Goal: Task Accomplishment & Management: Complete application form

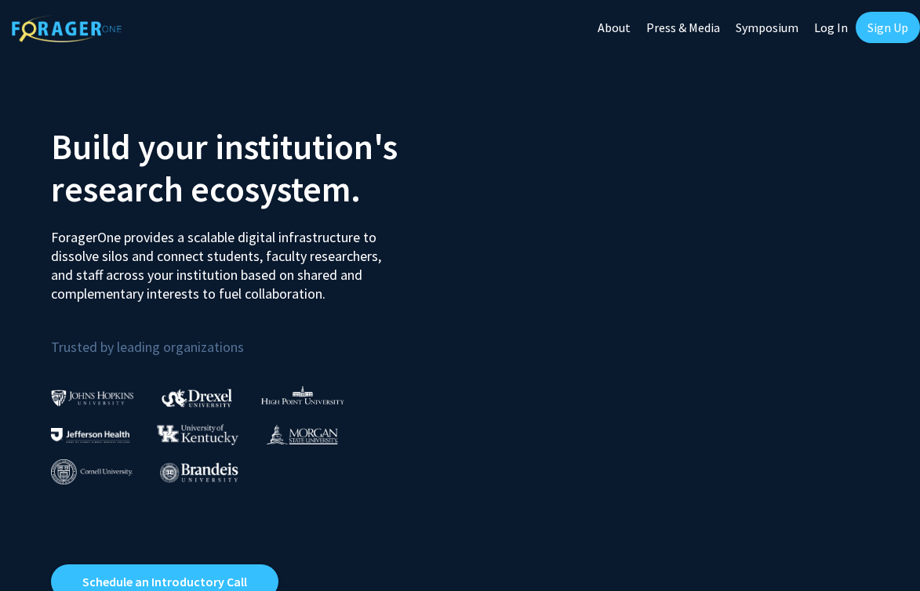
click at [825, 23] on link "Log In" at bounding box center [830, 27] width 49 height 55
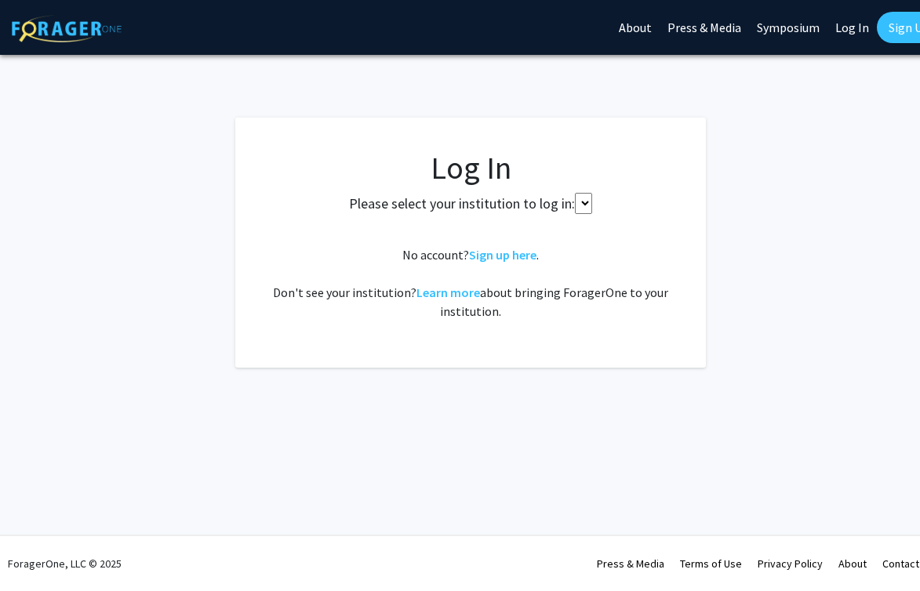
select select
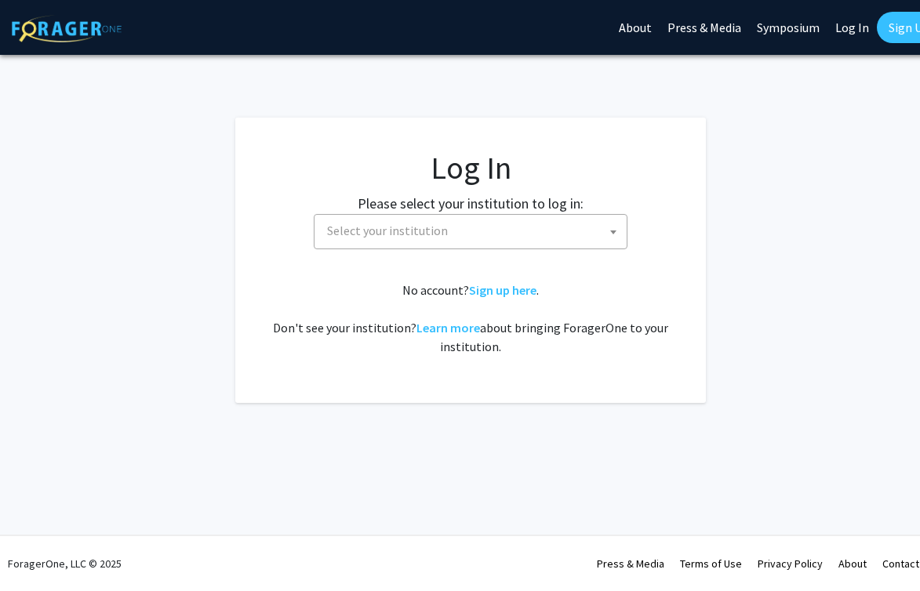
click at [511, 256] on fg-card-body "Log In Please select your institution to log in: [GEOGRAPHIC_DATA] [GEOGRAPHIC_…" at bounding box center [471, 260] width 408 height 223
click at [521, 223] on span "Select your institution" at bounding box center [474, 231] width 306 height 32
click at [582, 178] on h1 "Log In" at bounding box center [471, 168] width 408 height 38
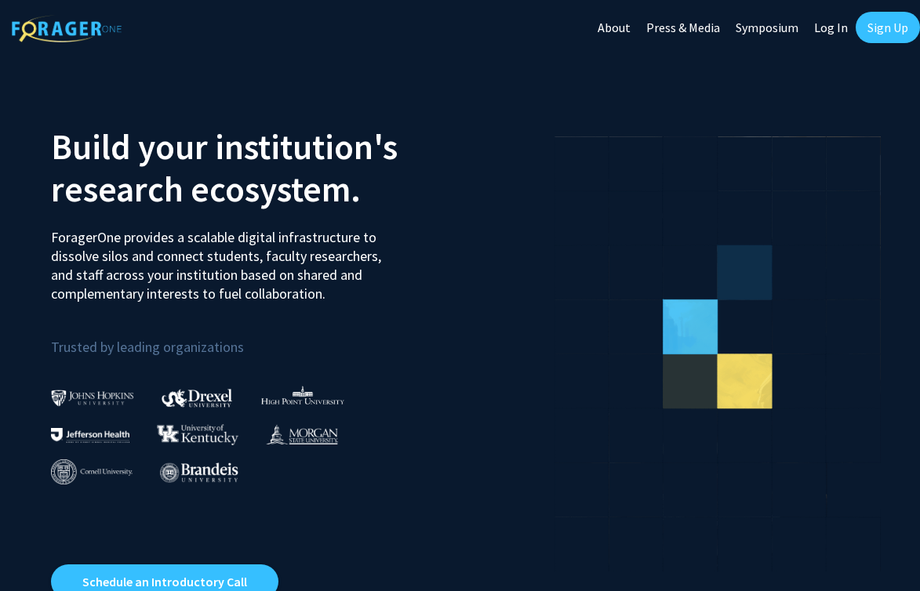
scroll to position [0, 6]
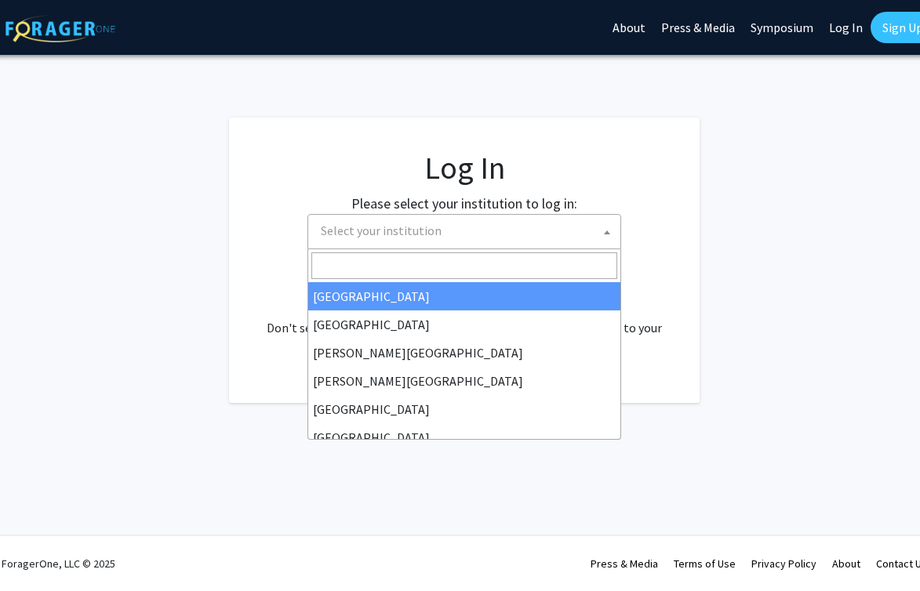
click at [543, 215] on span "Select your institution" at bounding box center [467, 231] width 306 height 32
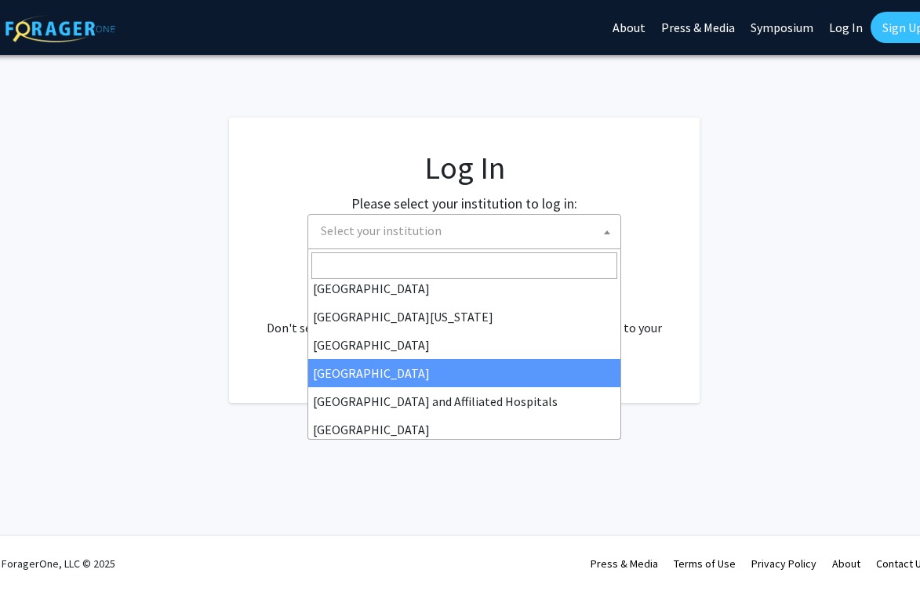
scroll to position [152, 0]
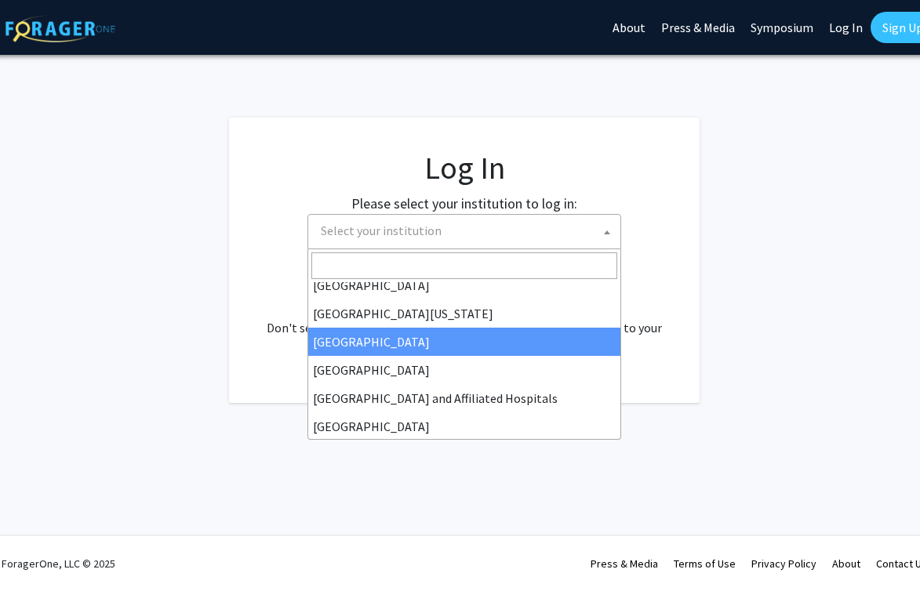
drag, startPoint x: 514, startPoint y: 343, endPoint x: 530, endPoint y: 340, distance: 16.8
select select "12"
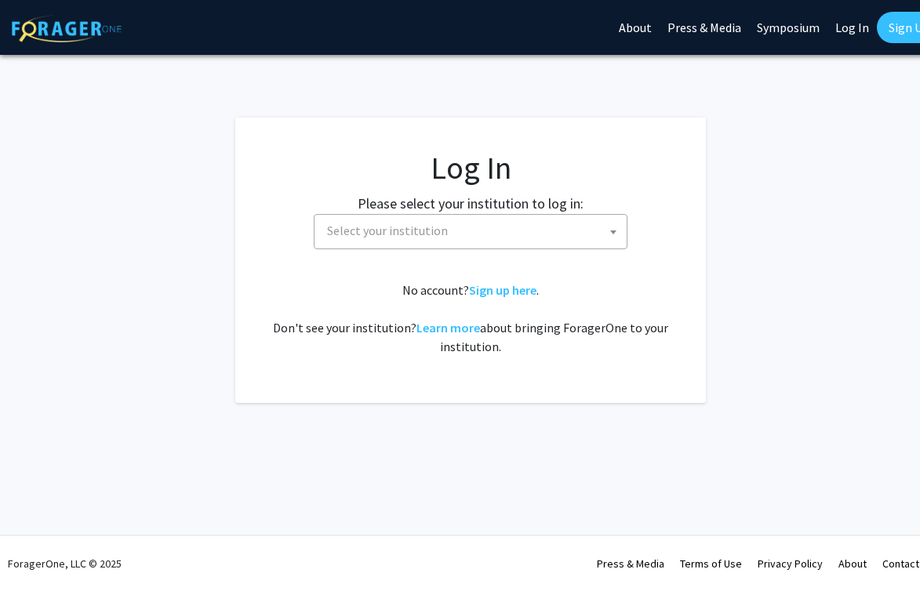
select select "12"
click at [520, 231] on span "Select your institution" at bounding box center [474, 231] width 306 height 32
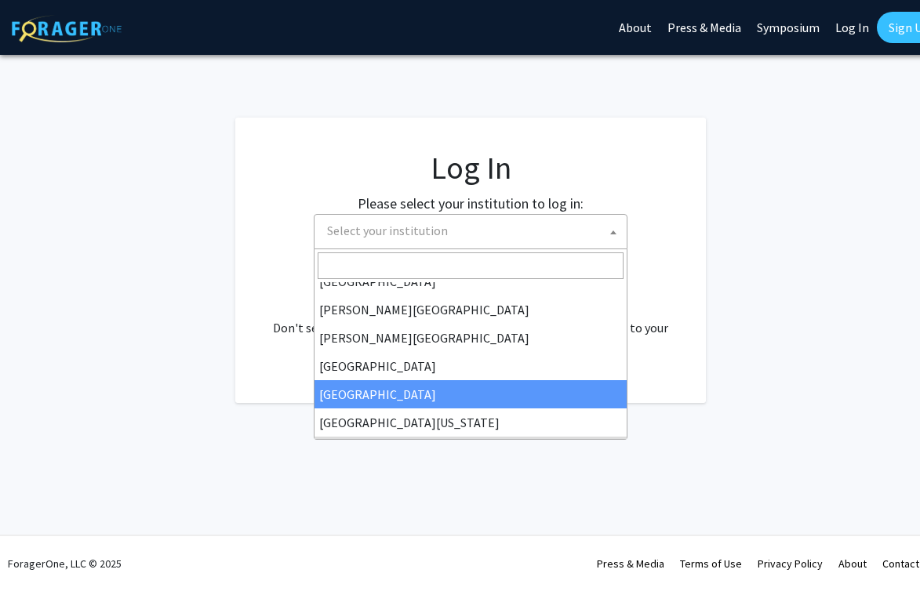
scroll to position [107, 0]
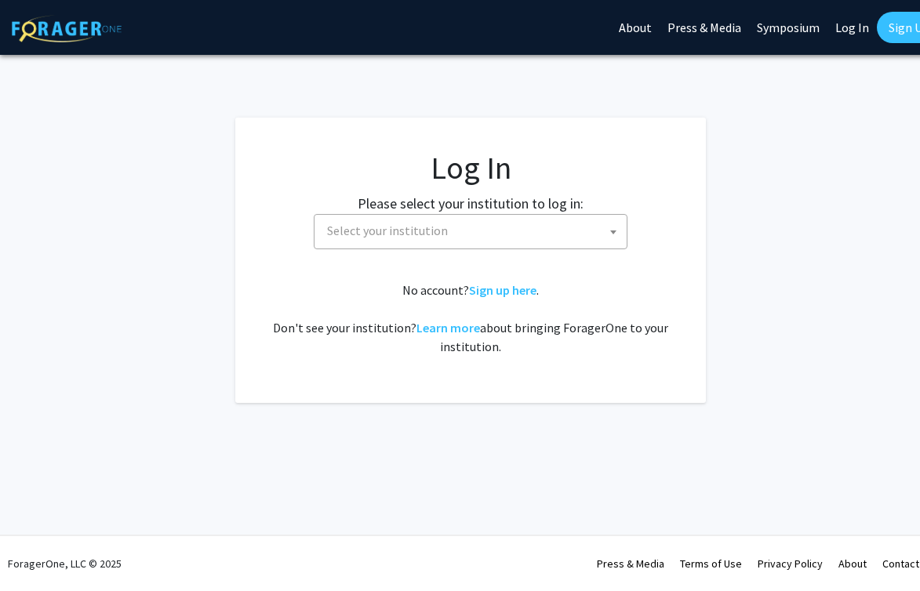
click at [539, 221] on span "Select your institution" at bounding box center [474, 231] width 306 height 32
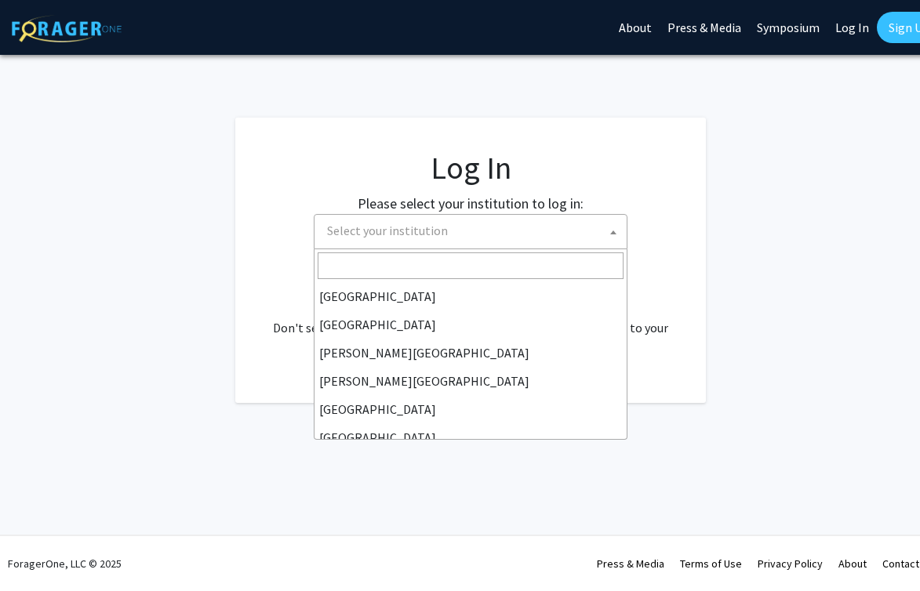
scroll to position [169, 0]
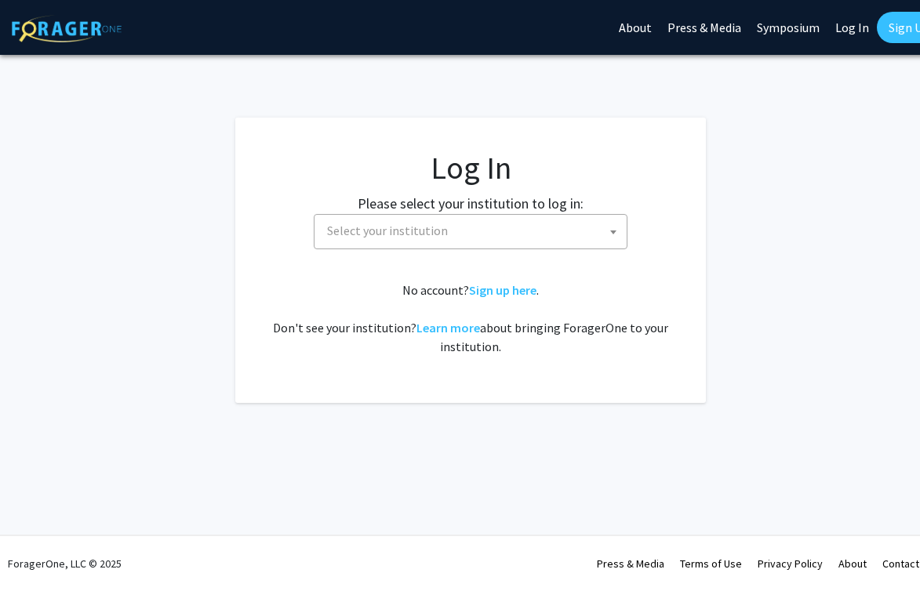
click at [528, 250] on fg-card-body "Log In Please select your institution to log in: [GEOGRAPHIC_DATA] [GEOGRAPHIC_…" at bounding box center [471, 260] width 408 height 223
click at [540, 233] on span "Select your institution" at bounding box center [474, 231] width 306 height 32
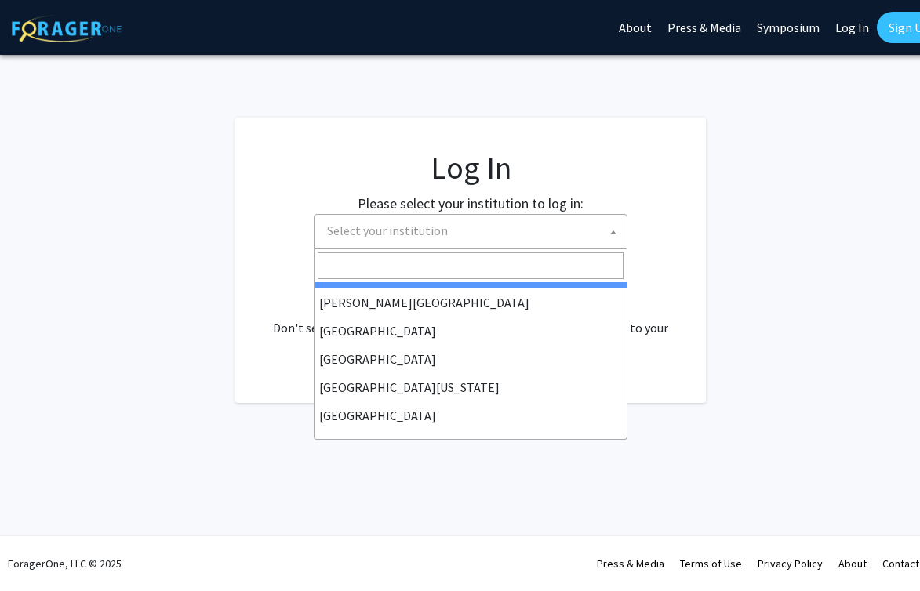
scroll to position [79, 0]
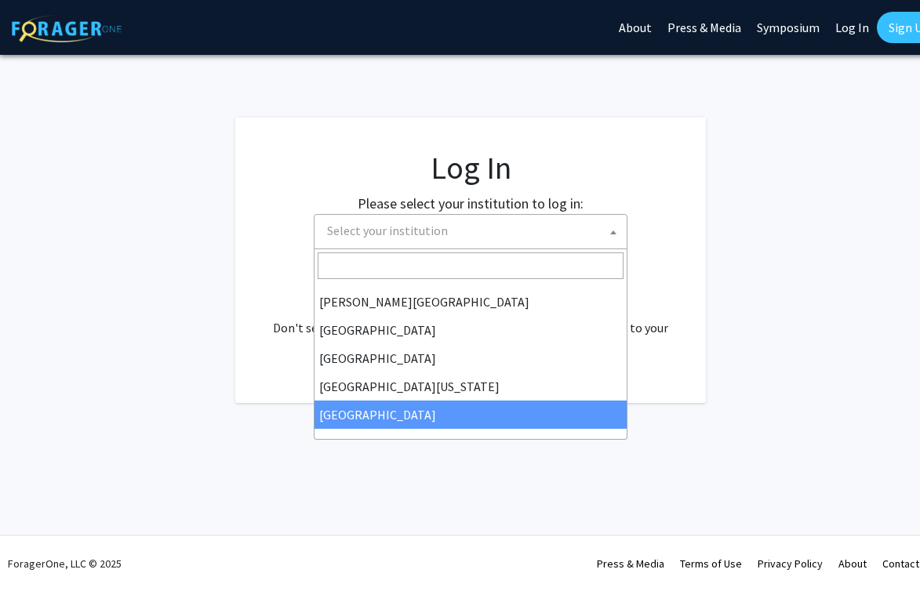
select select "12"
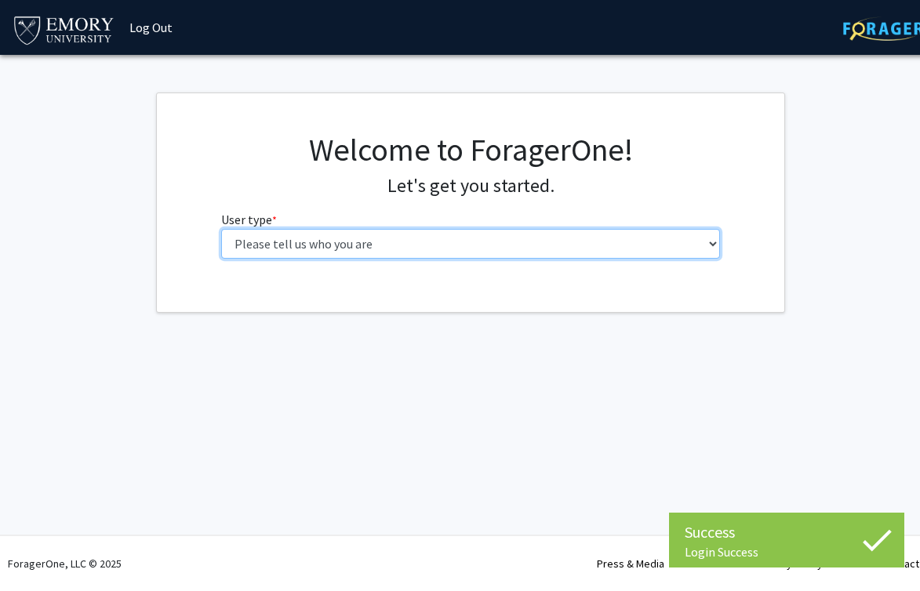
click at [445, 256] on select "Please tell us who you are Undergraduate Student Master's Student Doctoral Cand…" at bounding box center [470, 244] width 499 height 30
select select "1: undergrad"
click at [221, 229] on select "Please tell us who you are Undergraduate Student Master's Student Doctoral Cand…" at bounding box center [470, 244] width 499 height 30
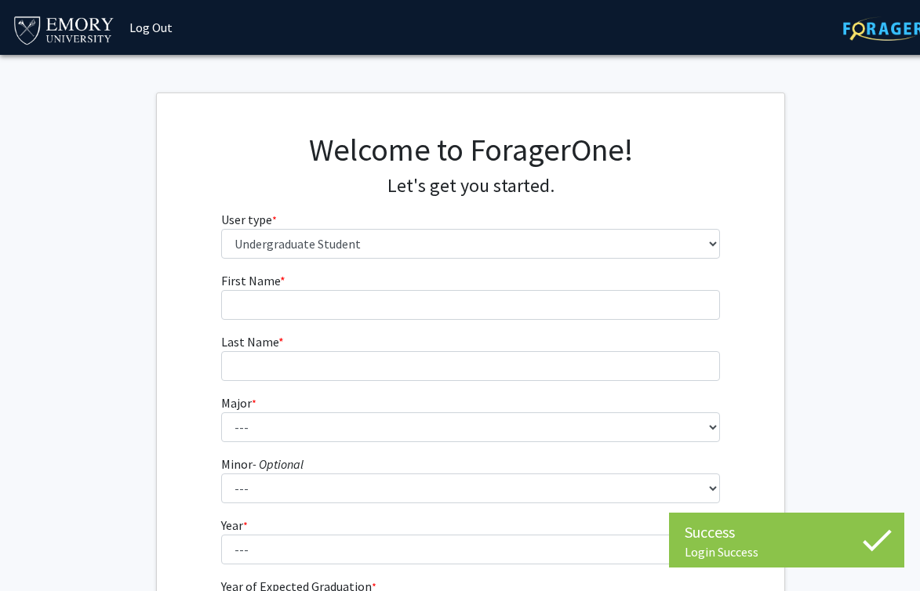
click at [650, 267] on div "Welcome to ForagerOne! Let's get you started. User type * required Please tell …" at bounding box center [470, 201] width 523 height 140
click at [649, 285] on fg-input "First Name * required" at bounding box center [470, 295] width 499 height 49
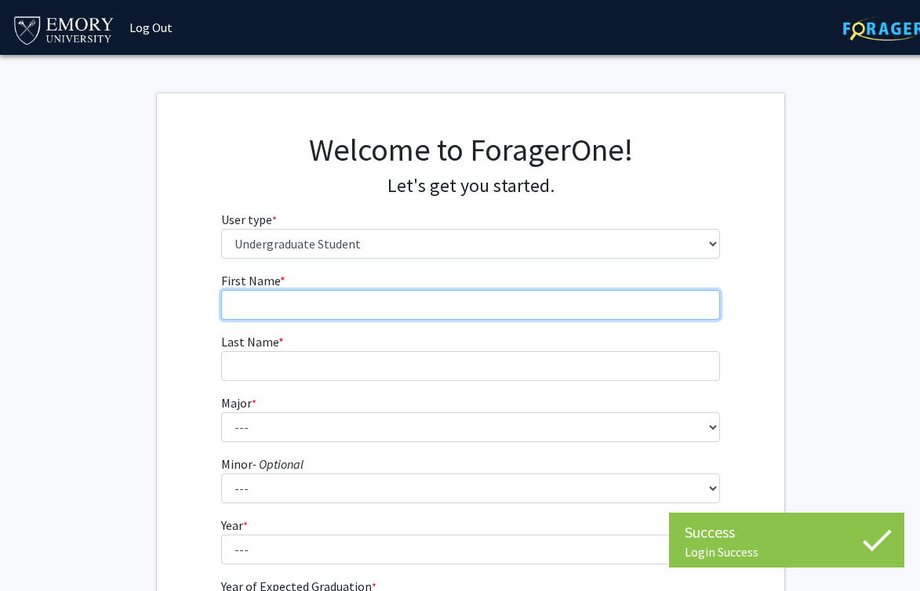
click at [649, 297] on input "First Name * required" at bounding box center [470, 305] width 499 height 30
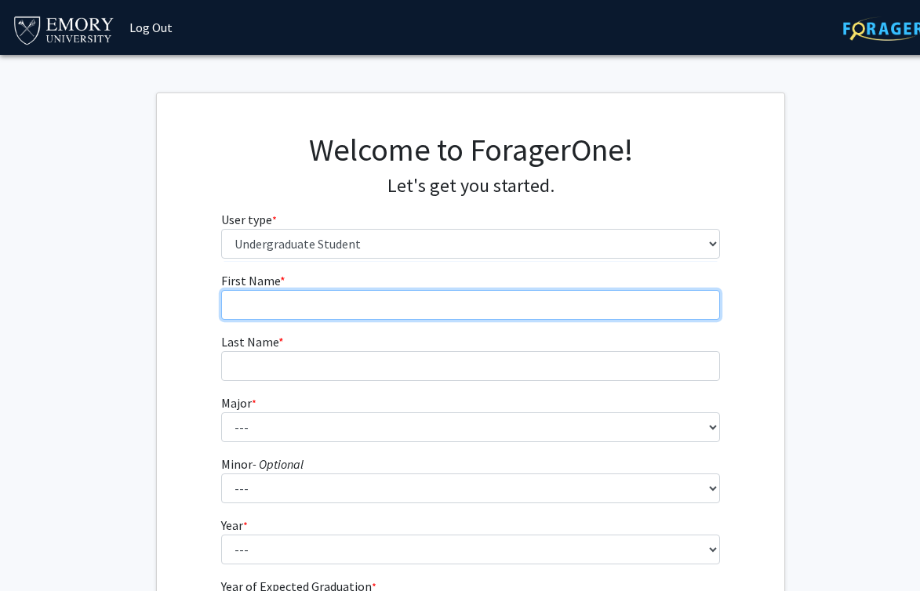
type input "Jhumee"
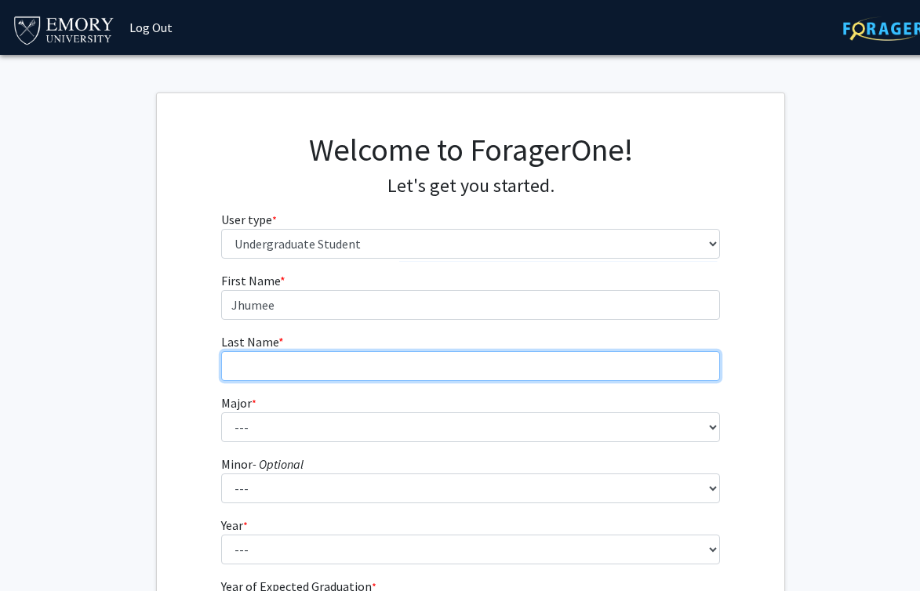
type input "Jung"
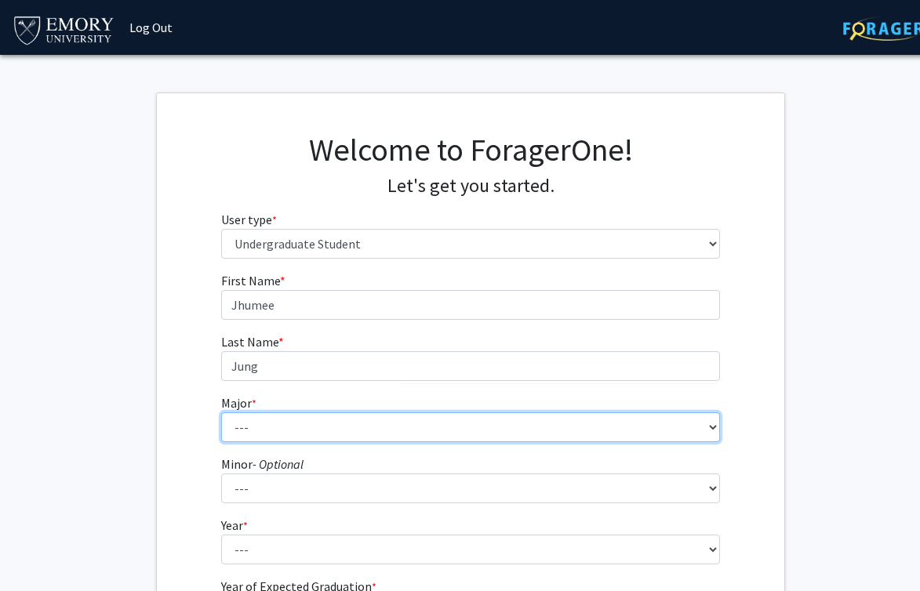
click at [365, 432] on select "--- Accounting African American Studies African Studies American Studies Analyt…" at bounding box center [470, 427] width 499 height 30
select select "40: 1001"
click at [221, 412] on select "--- Accounting African American Studies African Studies American Studies Analyt…" at bounding box center [470, 427] width 499 height 30
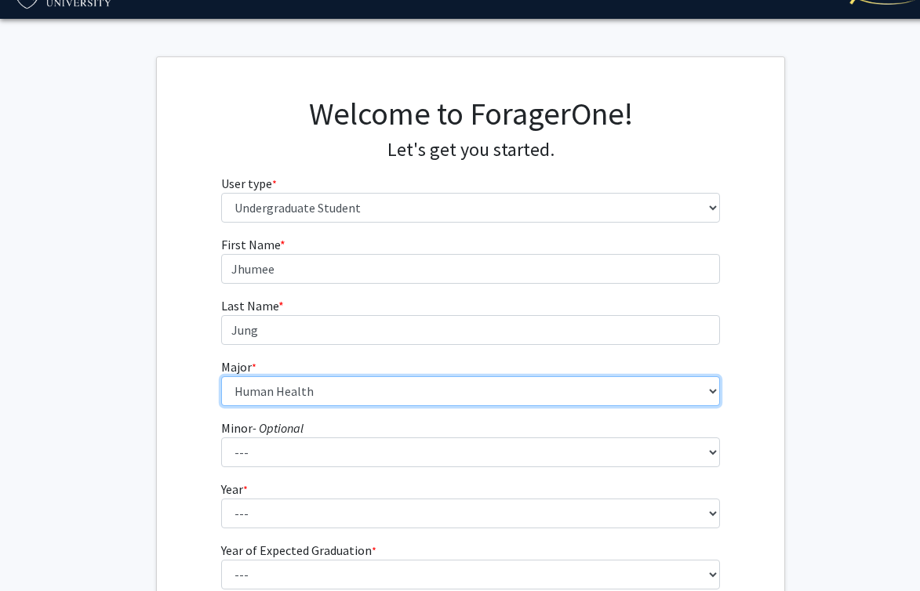
scroll to position [84, 0]
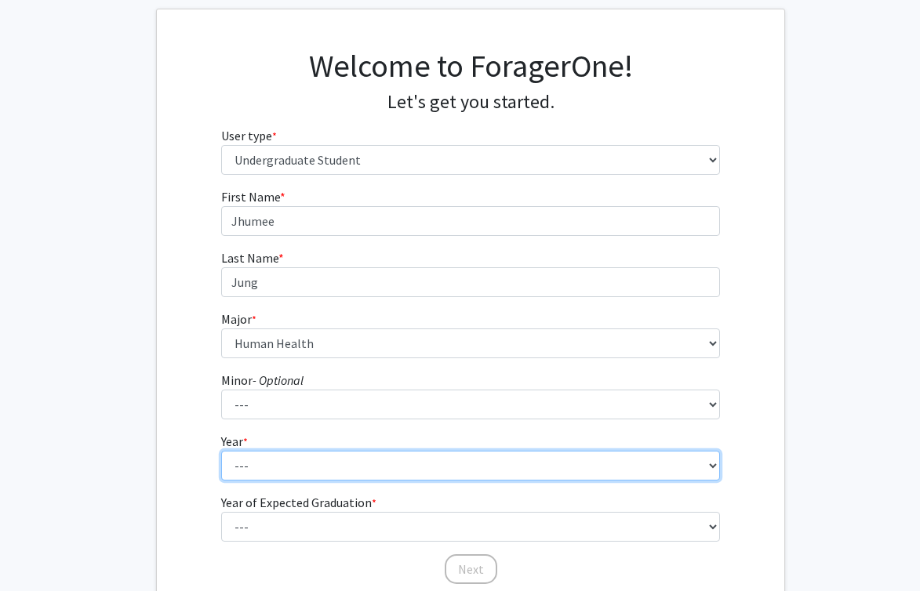
click at [332, 468] on select "--- First-year Sophomore Junior Senior Postbaccalaureate Certificate" at bounding box center [470, 466] width 499 height 30
select select "2: sophomore"
click at [221, 451] on select "--- First-year Sophomore Junior Senior Postbaccalaureate Certificate" at bounding box center [470, 466] width 499 height 30
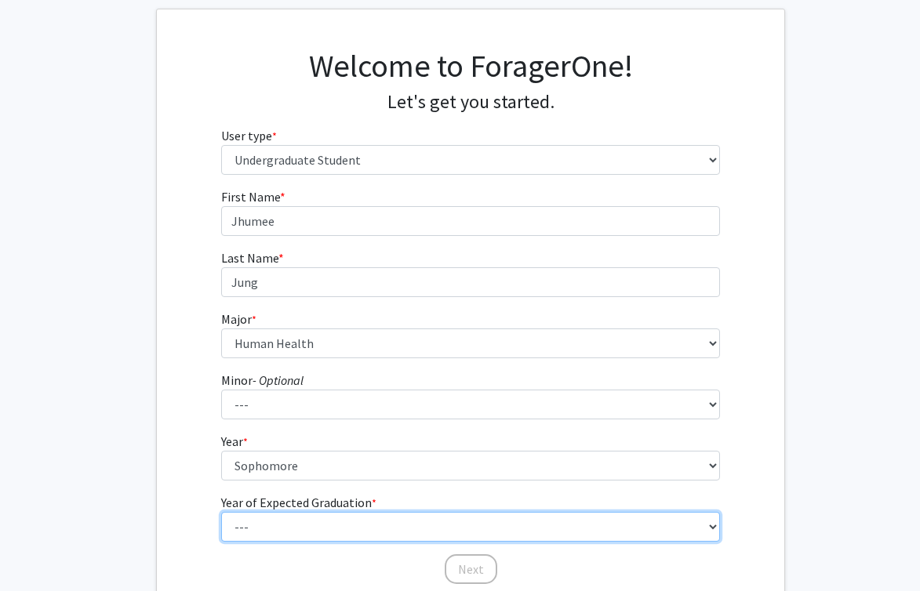
click at [341, 525] on select "--- 2025 2026 2027 2028 2029 2030 2031 2032 2033 2034" at bounding box center [470, 527] width 499 height 30
select select "4: 2028"
click at [221, 512] on select "--- 2025 2026 2027 2028 2029 2030 2031 2032 2033 2034" at bounding box center [470, 527] width 499 height 30
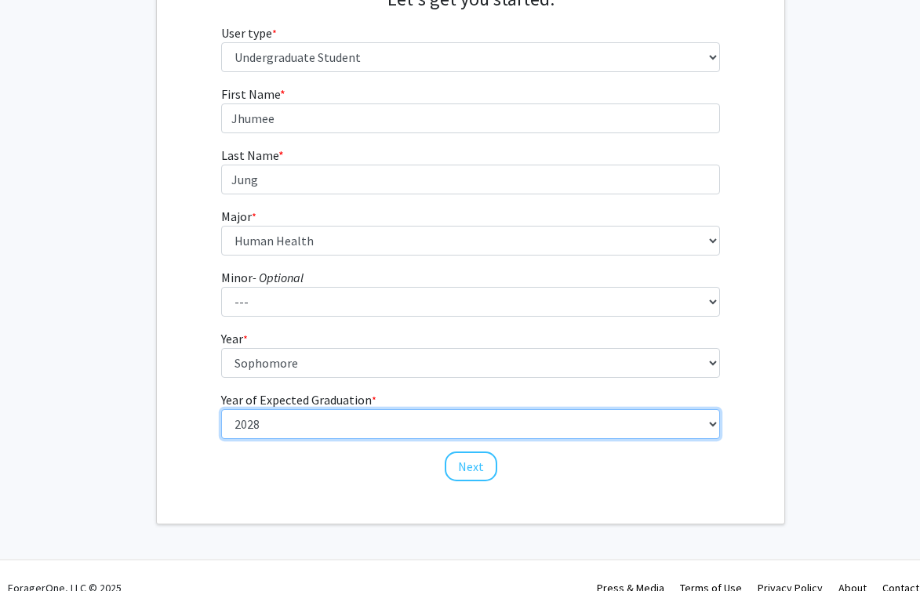
scroll to position [211, 0]
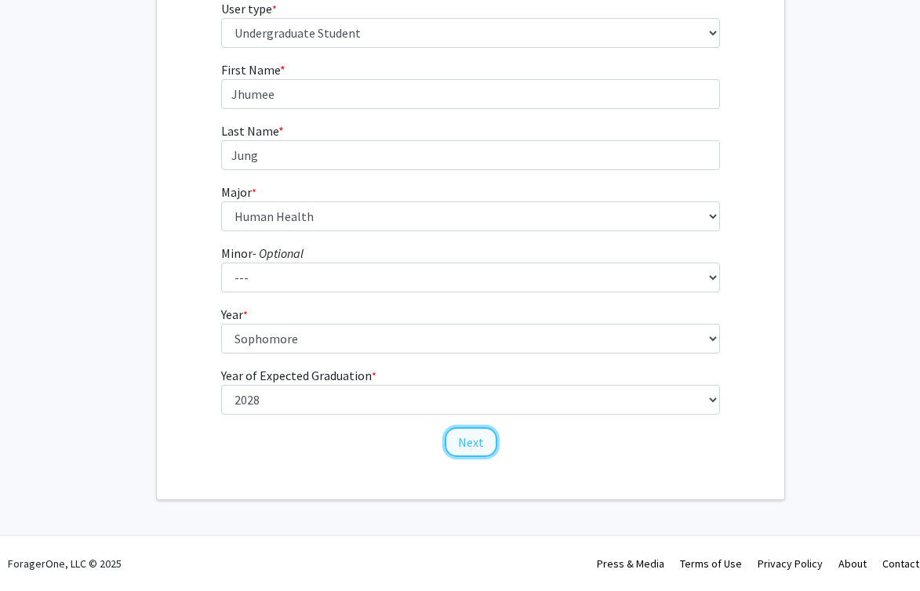
click at [481, 437] on button "Next" at bounding box center [471, 442] width 53 height 30
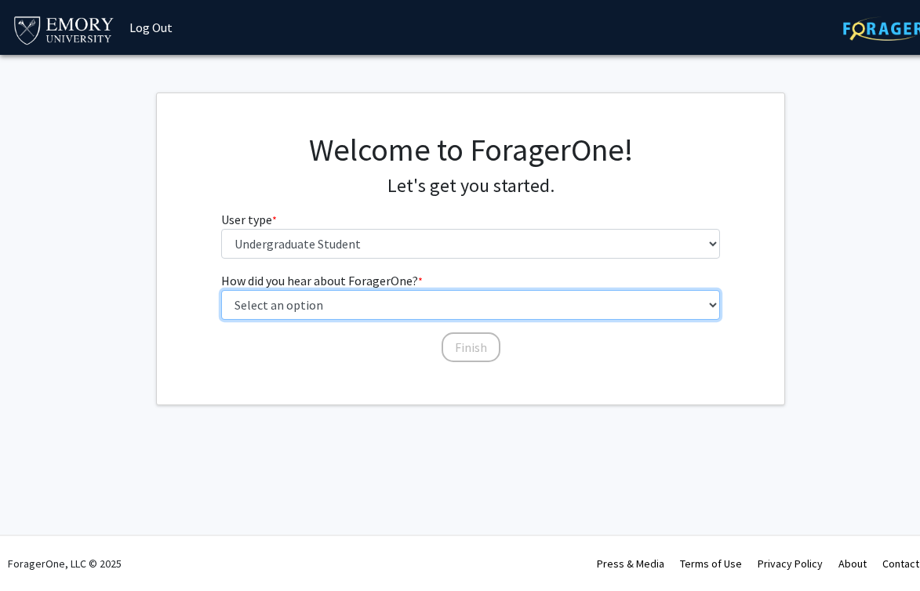
click at [423, 309] on select "Select an option Peer/student recommendation Faculty/staff recommendation Unive…" at bounding box center [470, 305] width 499 height 30
select select "4: university_email"
click at [221, 290] on select "Select an option Peer/student recommendation Faculty/staff recommendation Unive…" at bounding box center [470, 305] width 499 height 30
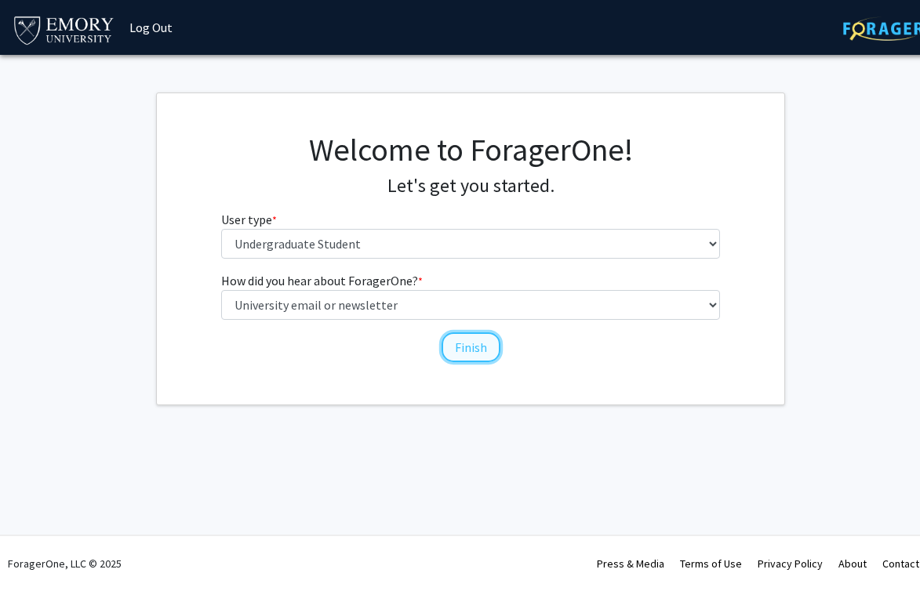
click at [475, 354] on button "Finish" at bounding box center [470, 347] width 59 height 30
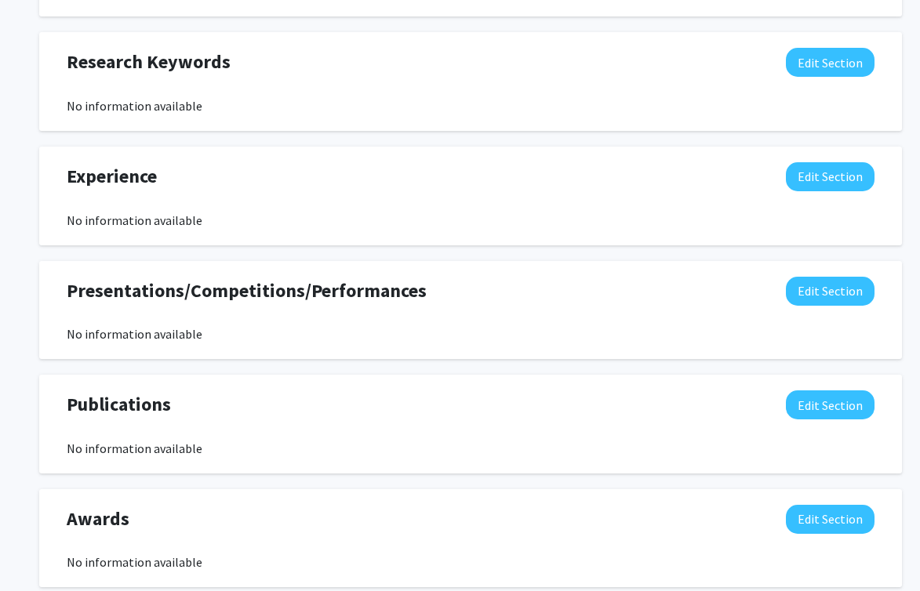
scroll to position [786, 0]
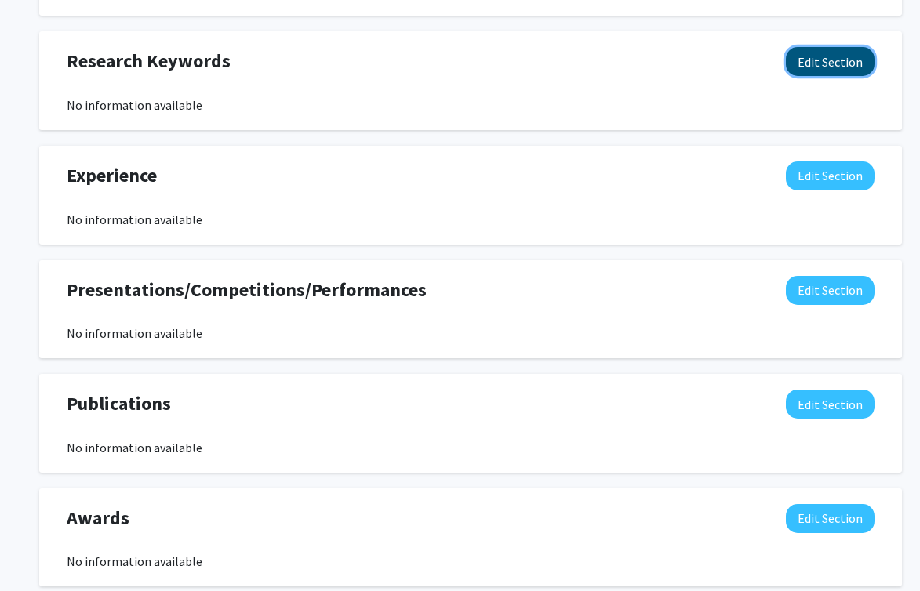
click at [819, 67] on button "Edit Section" at bounding box center [830, 61] width 89 height 29
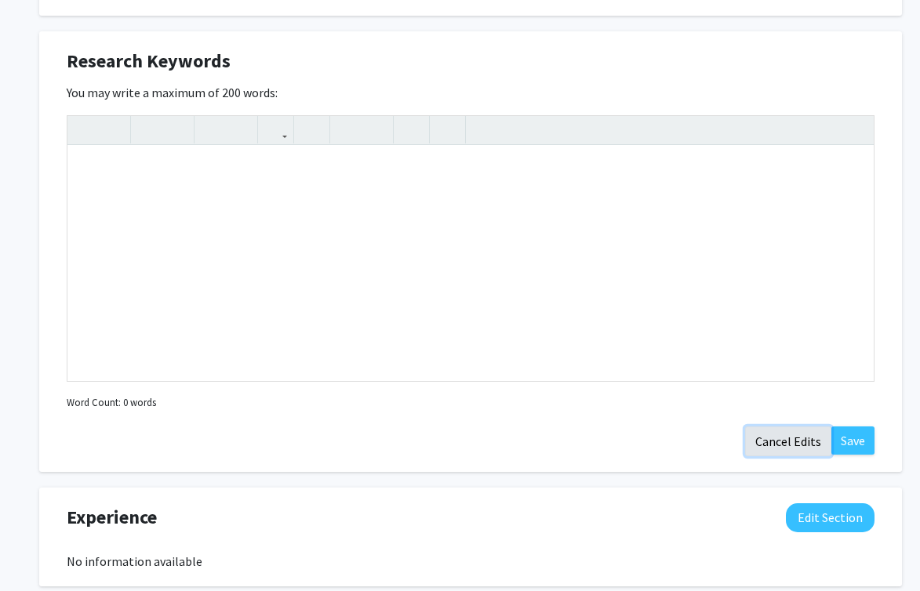
click at [793, 440] on button "Cancel Edits" at bounding box center [788, 442] width 86 height 30
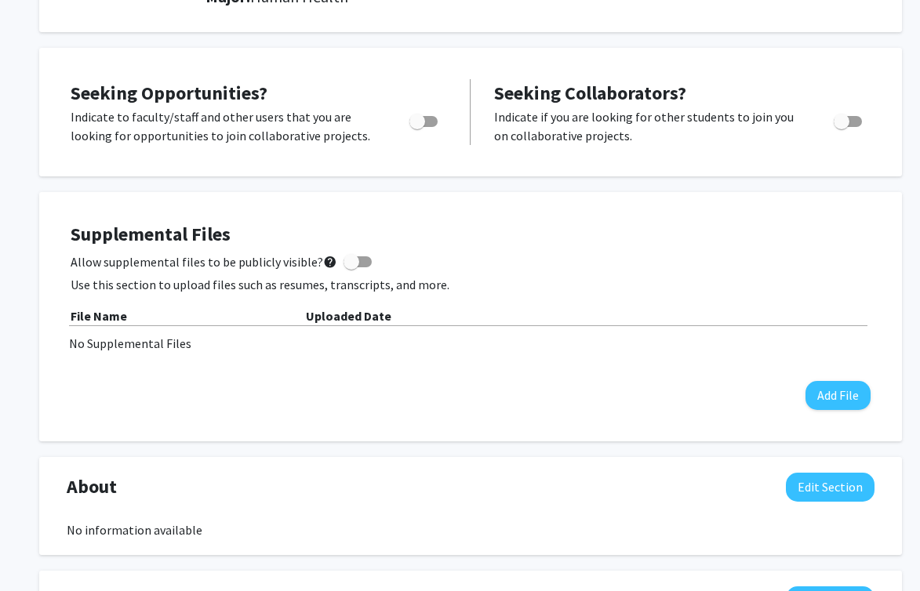
scroll to position [0, 0]
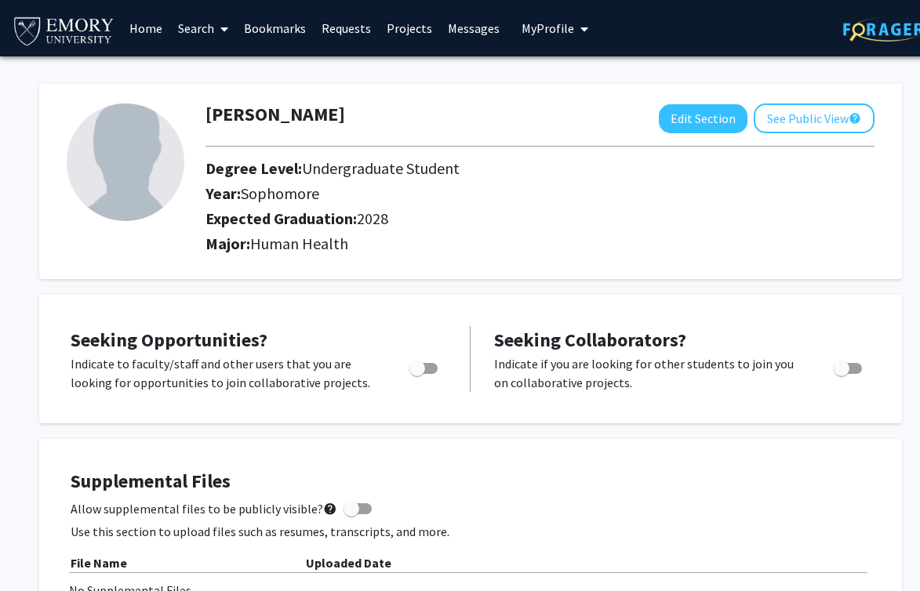
click at [236, 27] on link "Search" at bounding box center [203, 28] width 66 height 55
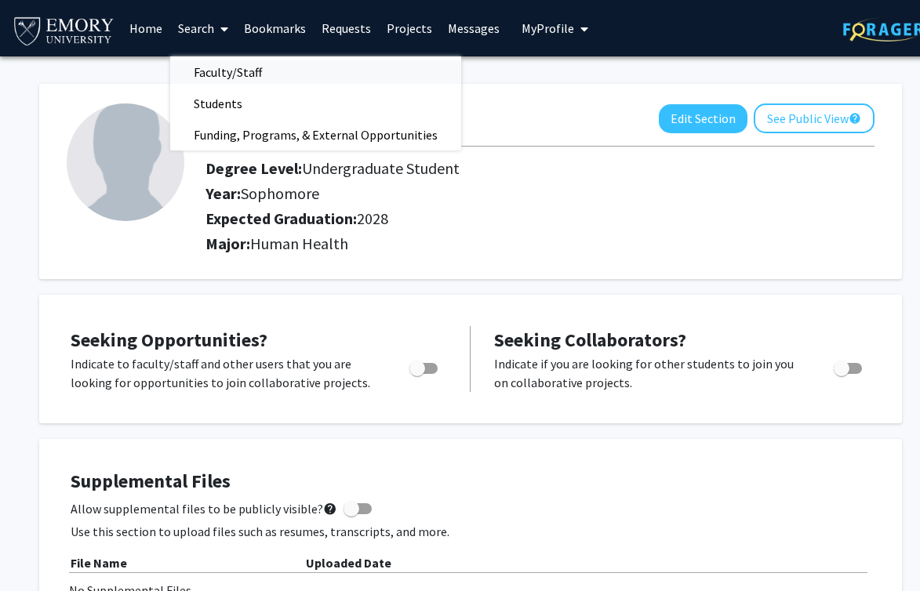
click at [235, 68] on span "Faculty/Staff" at bounding box center [227, 71] width 115 height 31
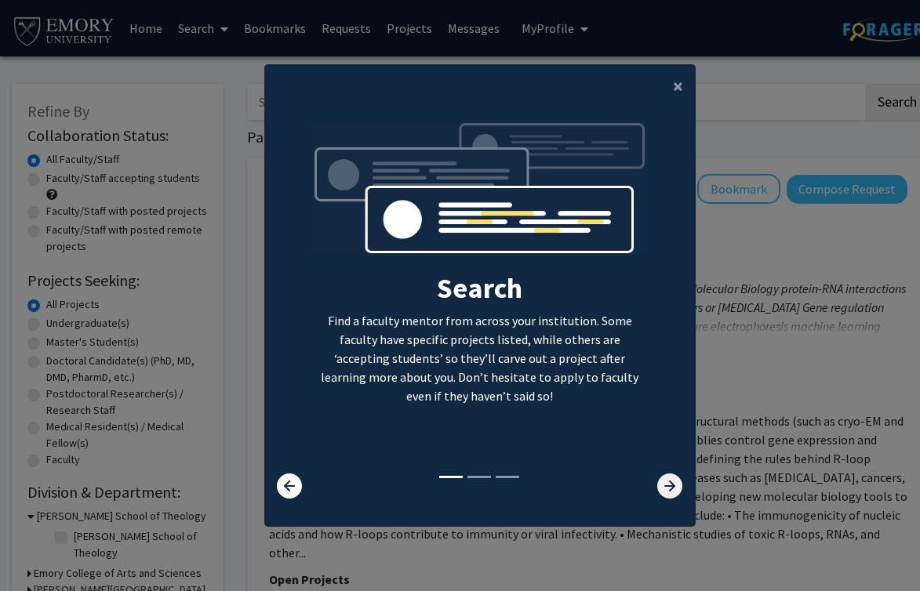
click at [667, 483] on icon at bounding box center [669, 486] width 25 height 25
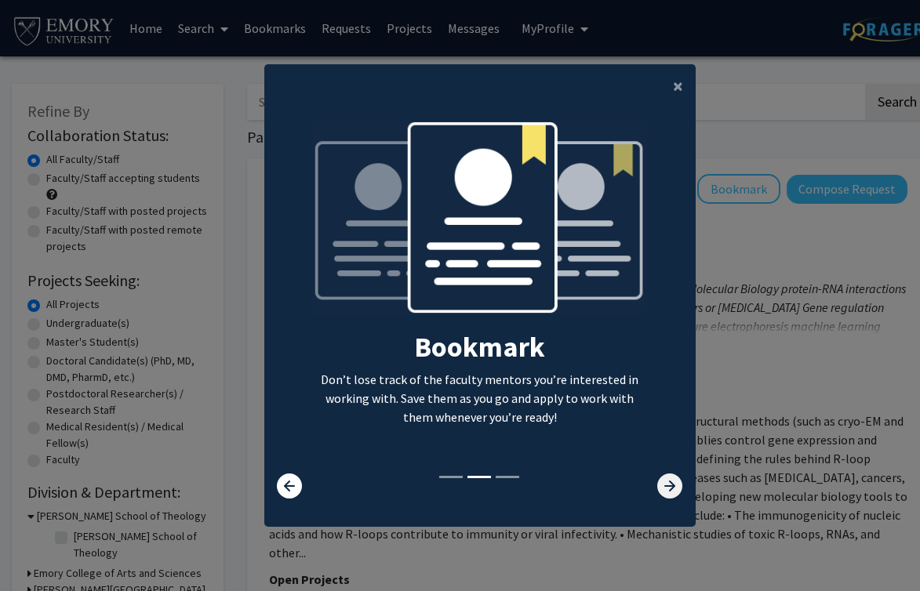
click at [667, 483] on icon at bounding box center [669, 486] width 25 height 25
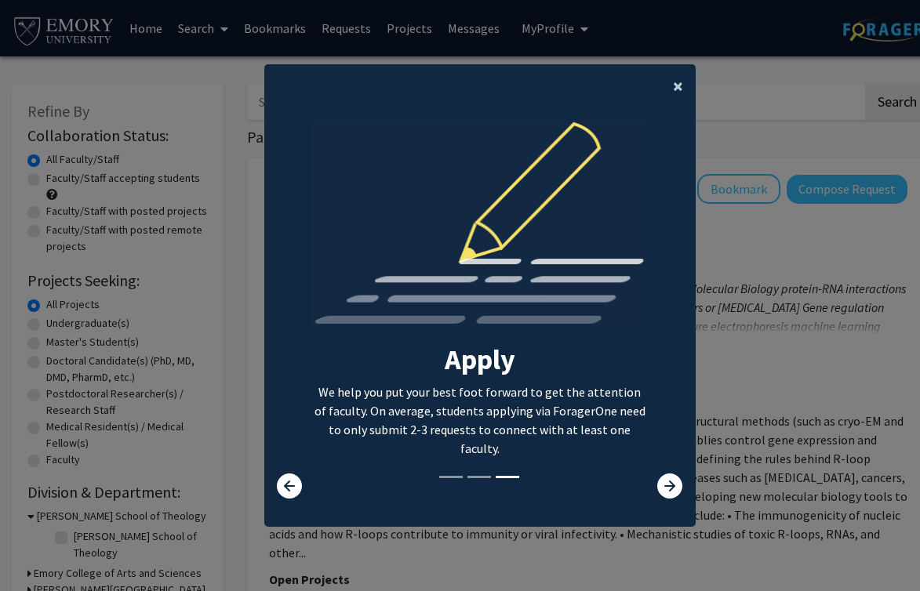
click at [678, 85] on span "×" at bounding box center [678, 86] width 10 height 24
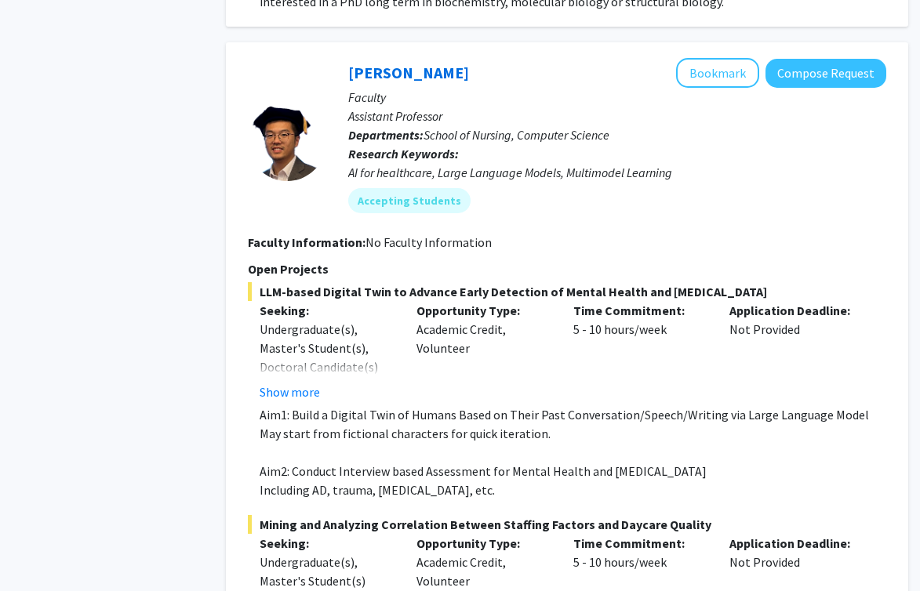
scroll to position [1326, 21]
